Goal: Task Accomplishment & Management: Complete application form

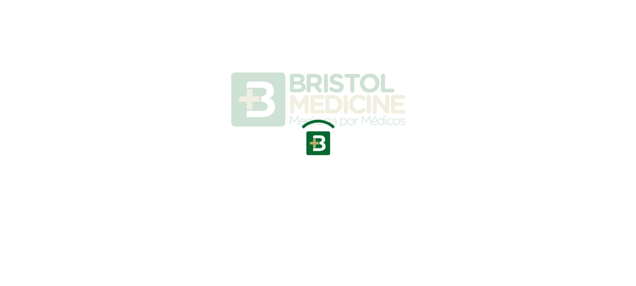
scroll to position [35, 0]
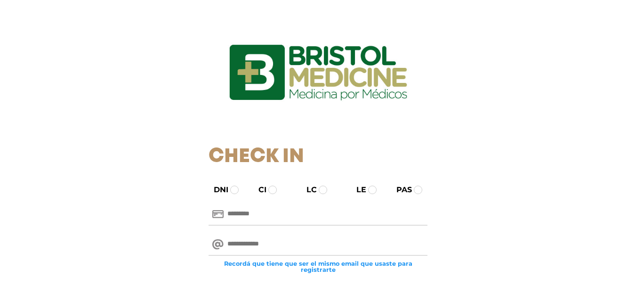
scroll to position [124, 0]
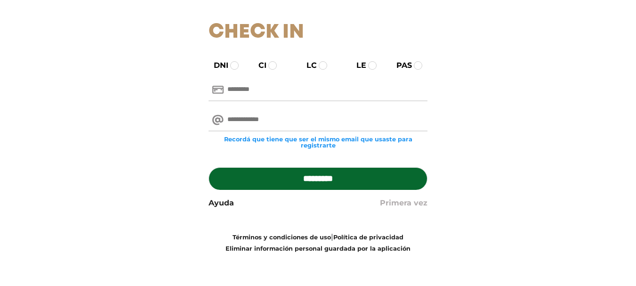
click at [407, 202] on link "Primera vez" at bounding box center [404, 202] width 48 height 11
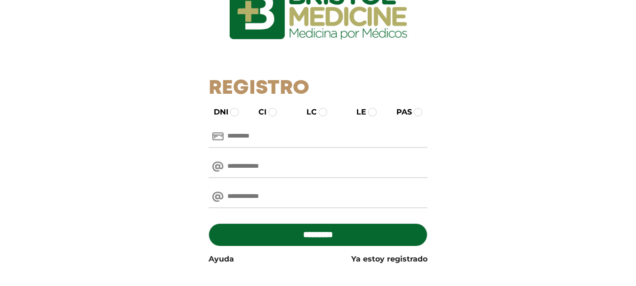
scroll to position [72, 0]
